Goal: Transaction & Acquisition: Purchase product/service

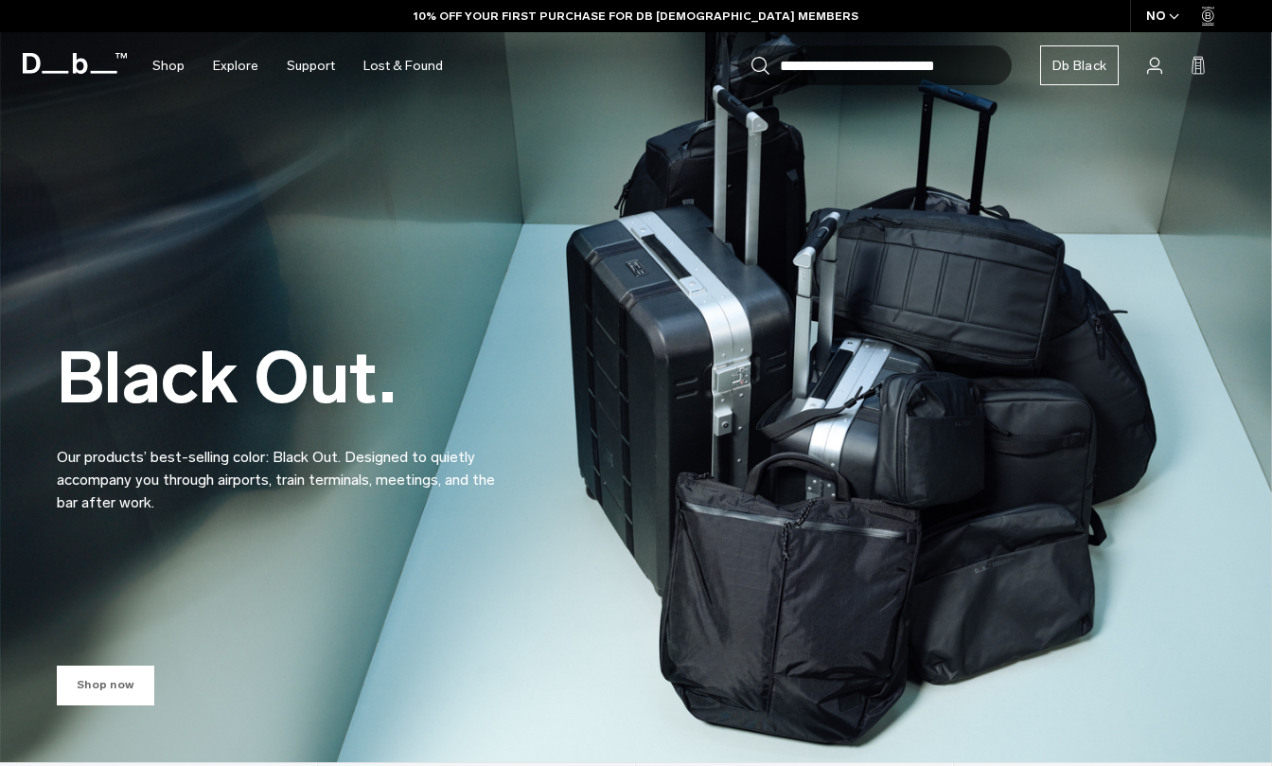
click at [108, 683] on link "Shop now" at bounding box center [105, 685] width 97 height 40
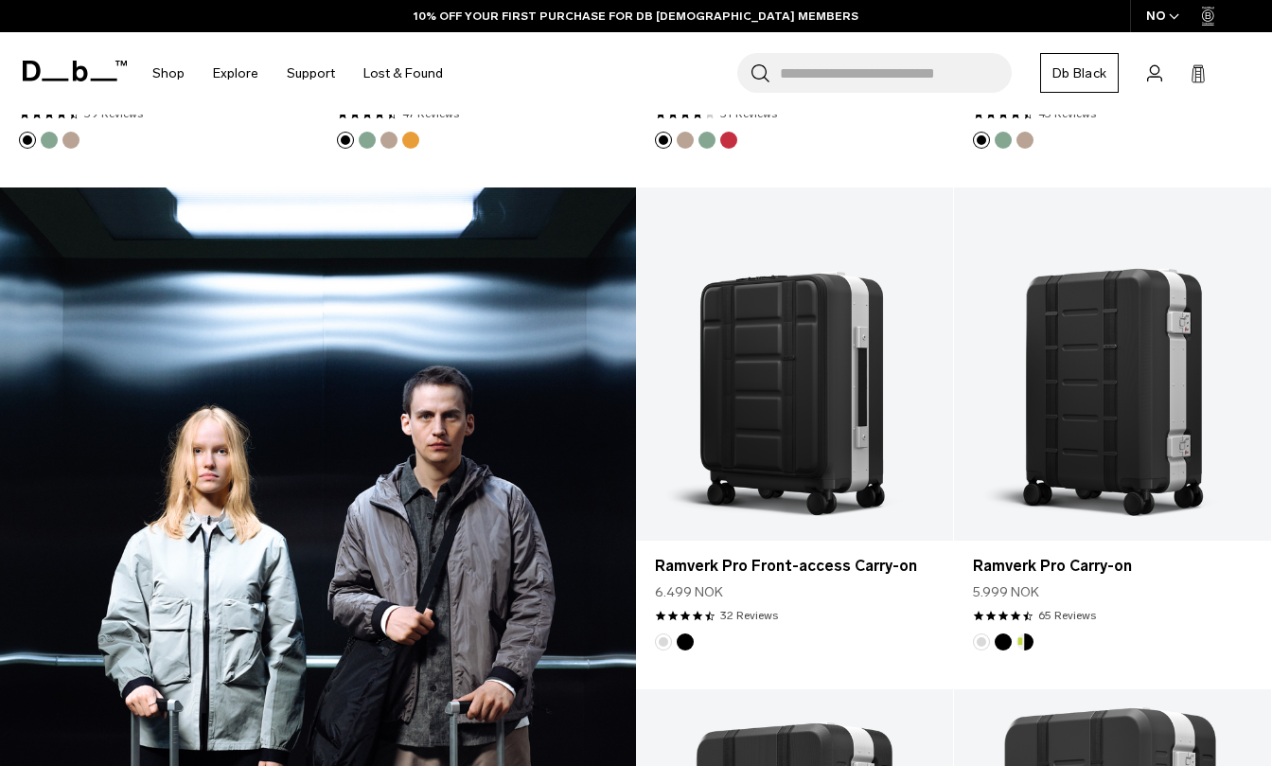
scroll to position [2283, 0]
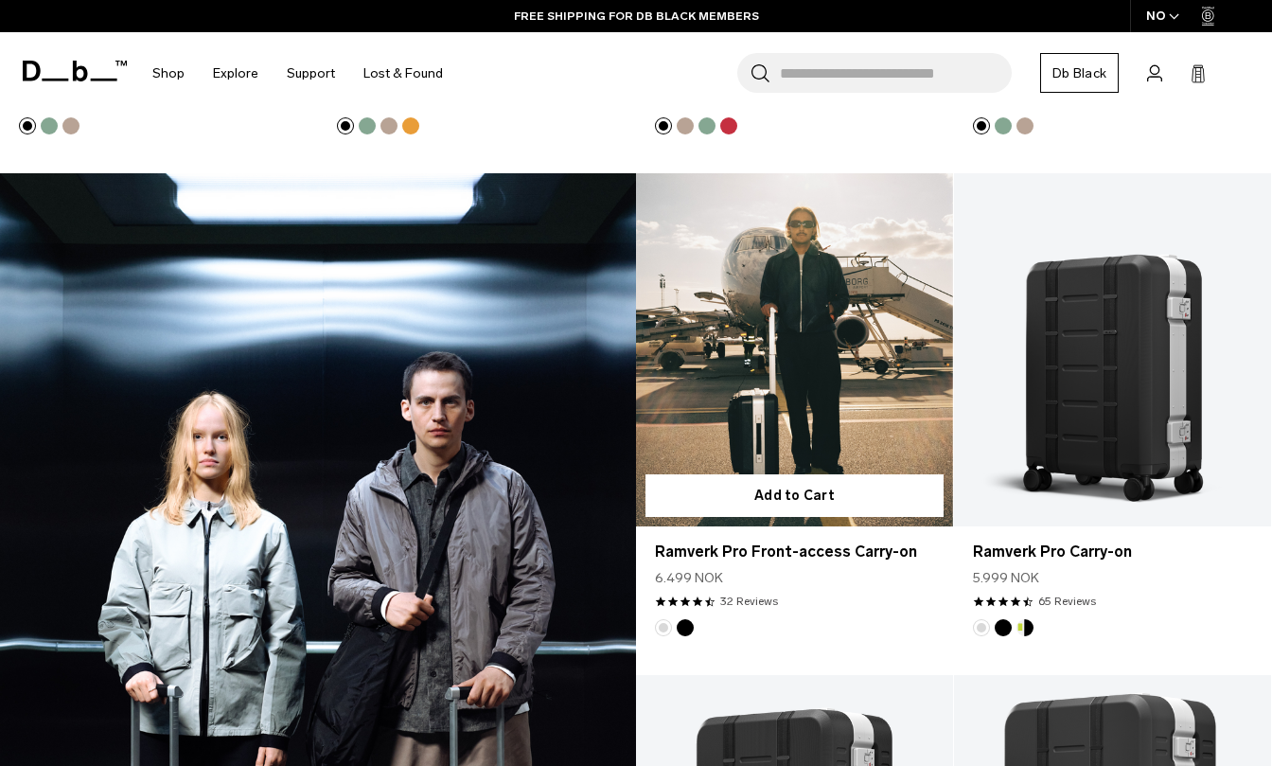
click at [748, 404] on link "Ramverk Pro Front-access Carry-on" at bounding box center [794, 349] width 317 height 352
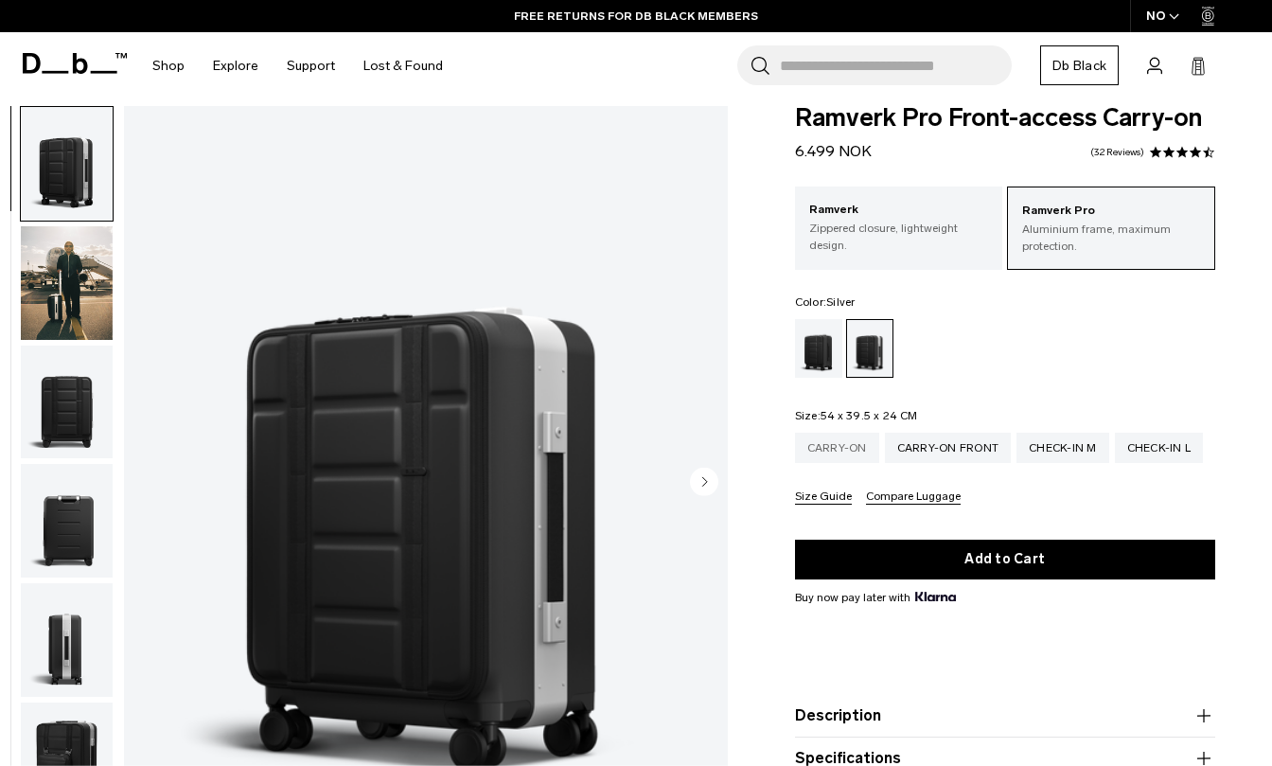
scroll to position [32, 0]
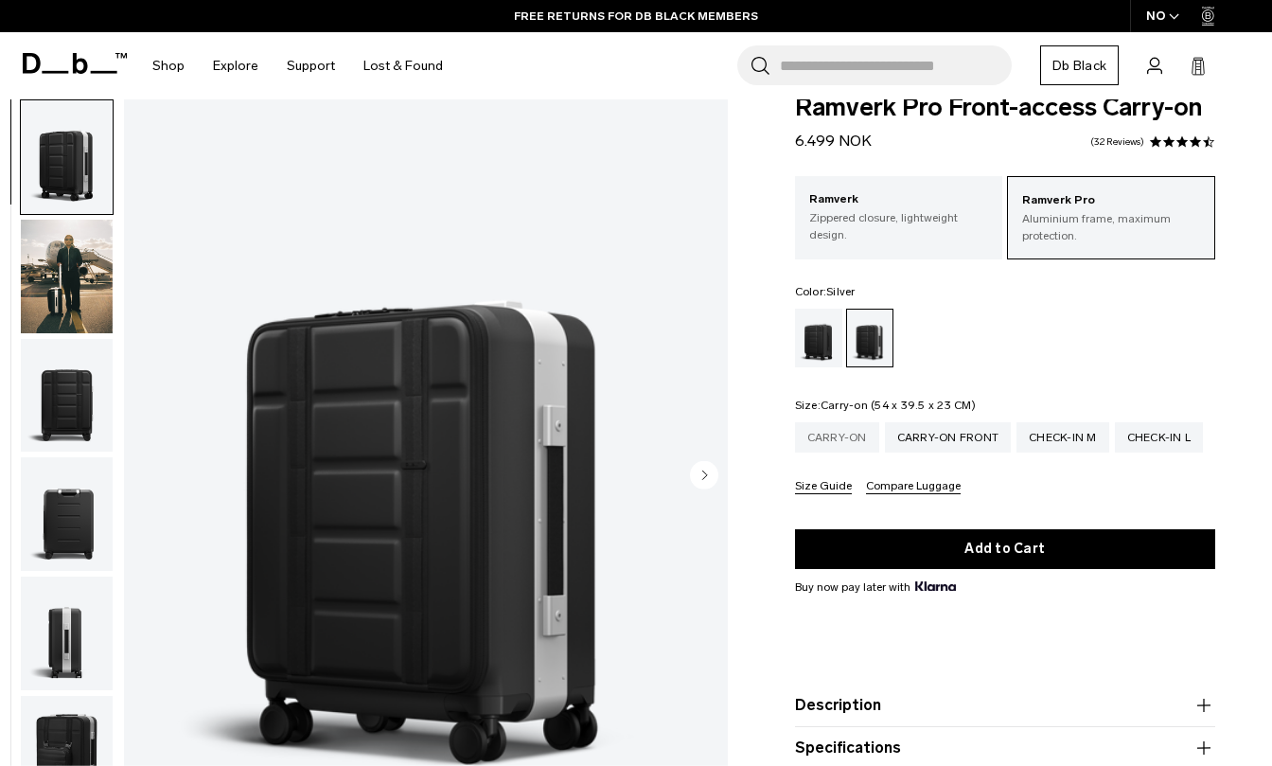
click at [829, 432] on div "Carry-on" at bounding box center [837, 437] width 84 height 30
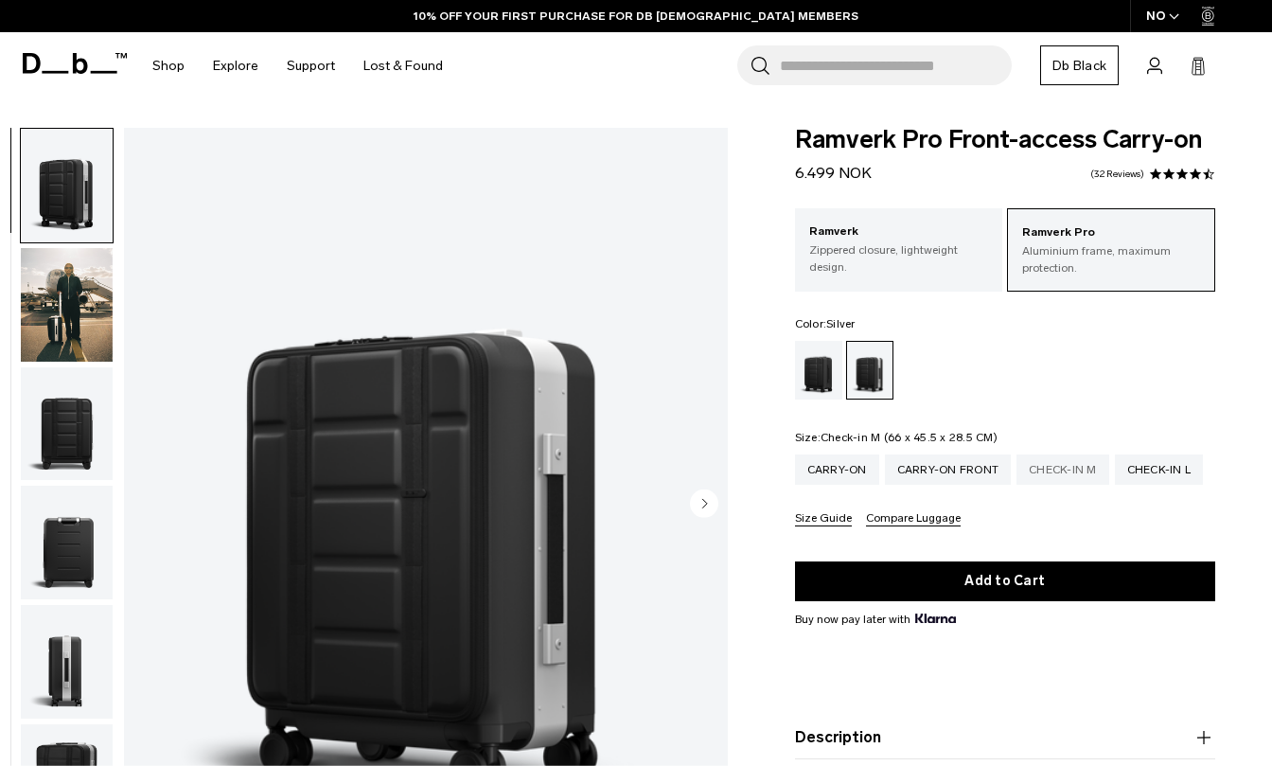
click at [1089, 471] on div "Check-in M" at bounding box center [1063, 469] width 93 height 30
